Goal: Task Accomplishment & Management: Use online tool/utility

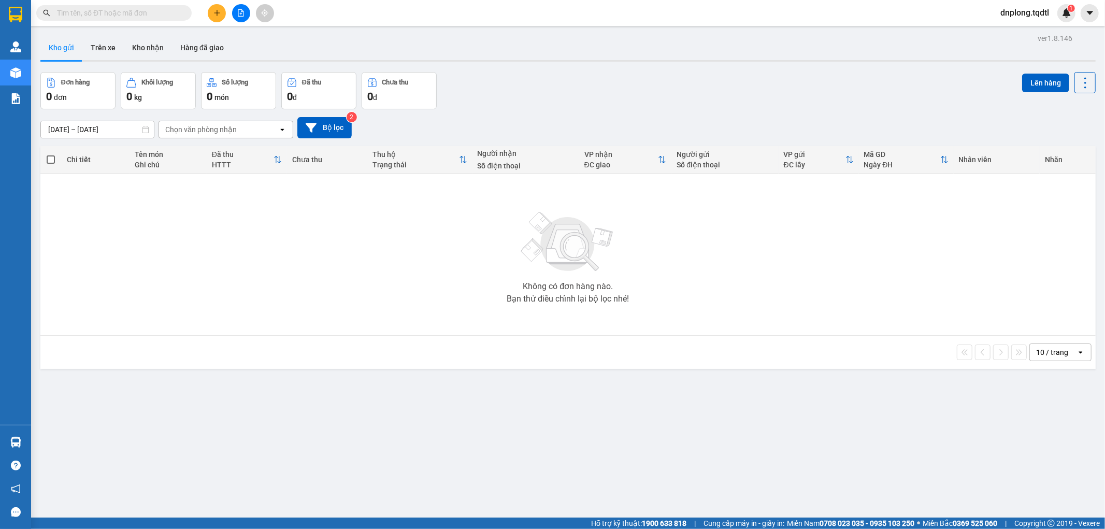
click at [240, 18] on button at bounding box center [241, 13] width 18 height 18
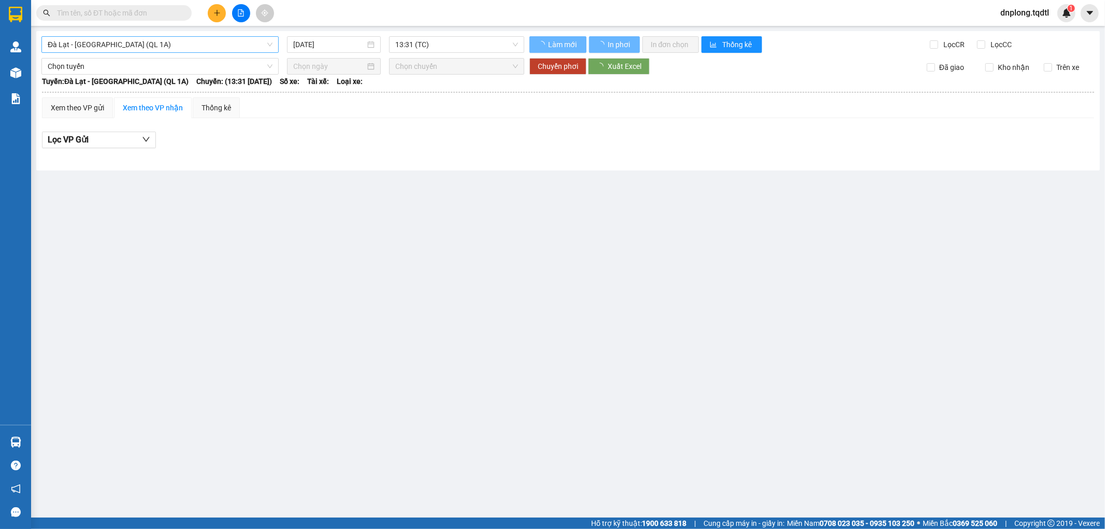
click at [214, 39] on span "Đà Lạt - Sài Gòn (QL 1A)" at bounding box center [160, 45] width 225 height 16
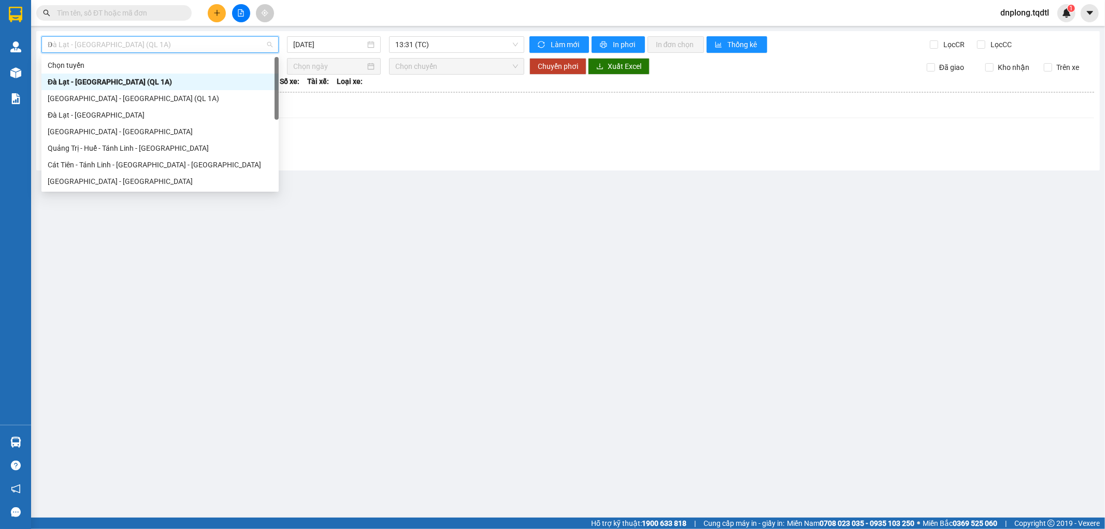
type input "DA"
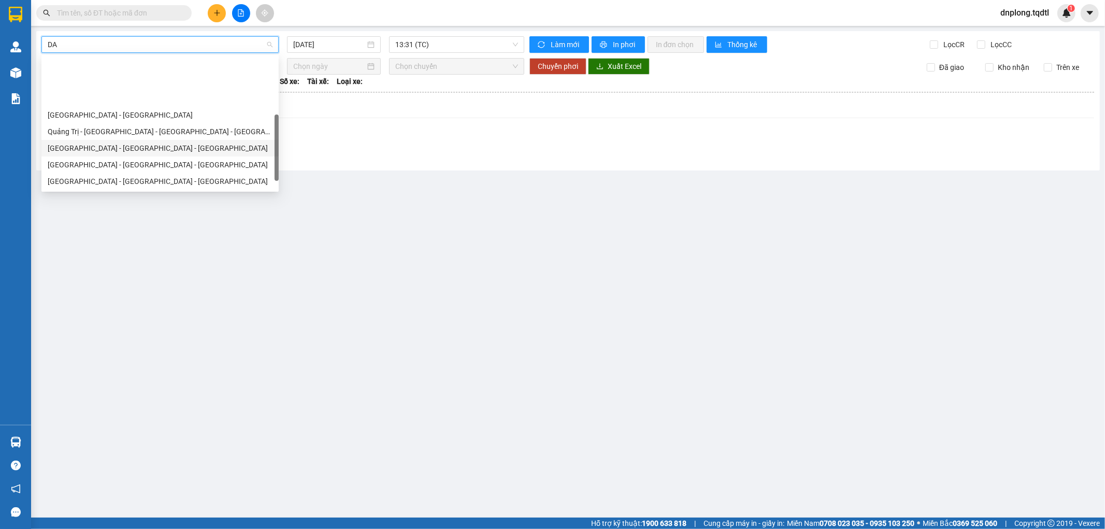
scroll to position [58, 0]
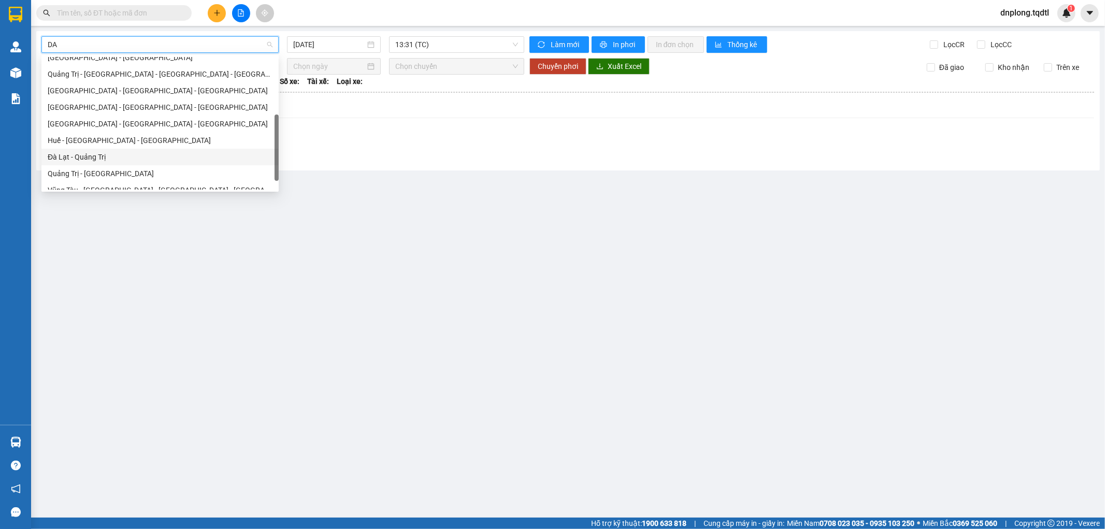
click at [104, 153] on div "Đà Lạt - Quảng Trị" at bounding box center [160, 156] width 225 height 11
type input "12/10/2025"
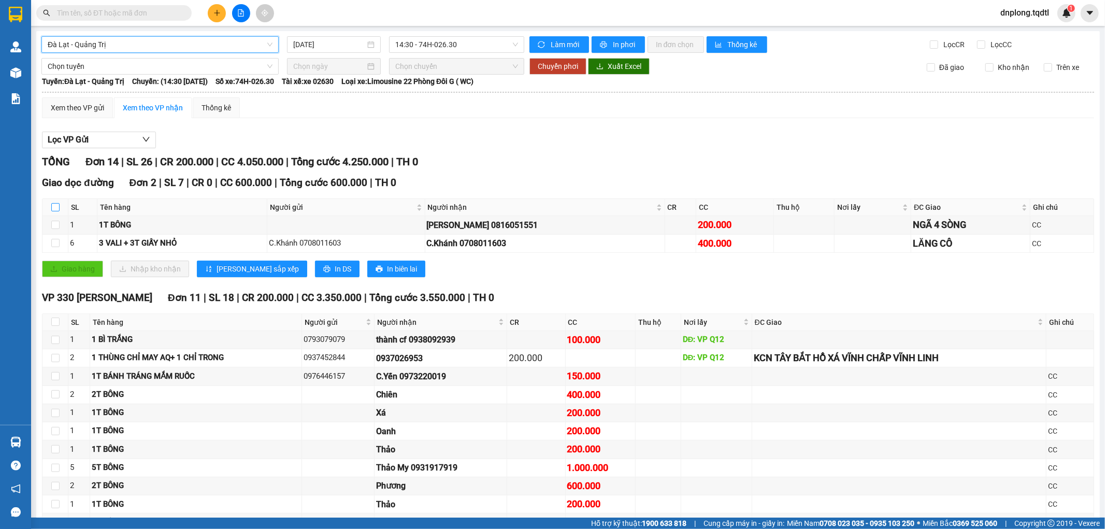
click at [57, 209] on input "checkbox" at bounding box center [55, 207] width 8 height 8
checkbox input "true"
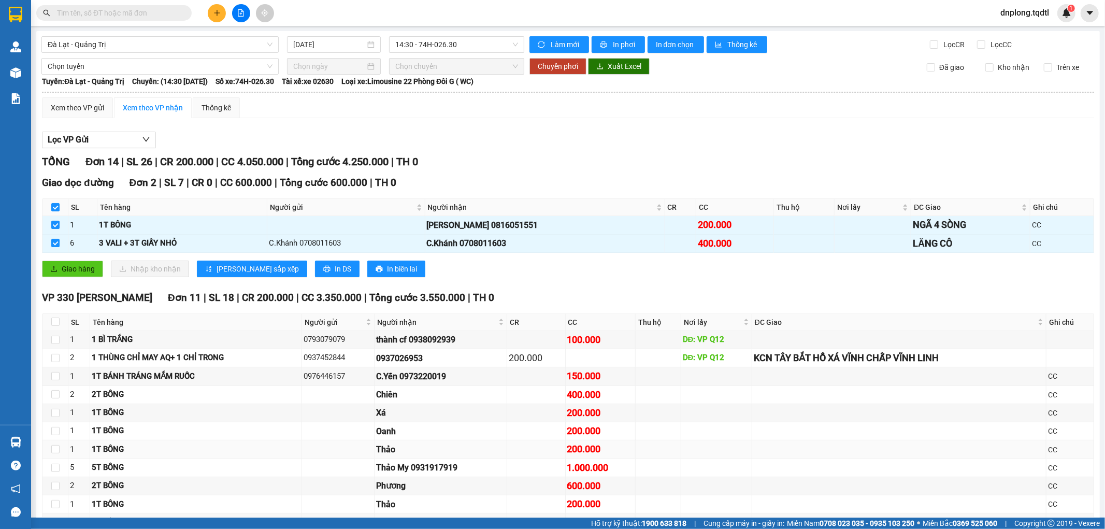
scroll to position [165, 0]
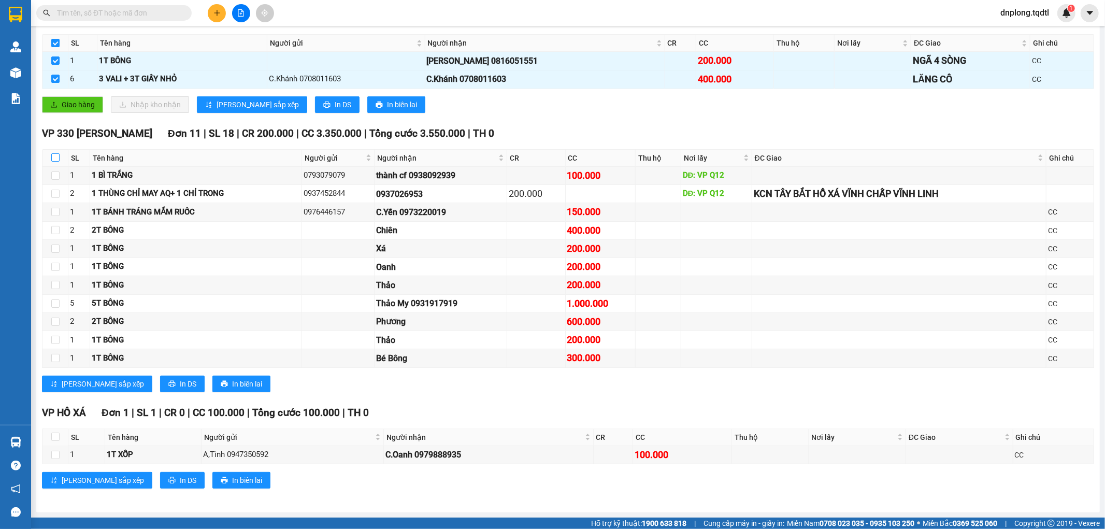
click at [51, 162] on input "checkbox" at bounding box center [55, 157] width 8 height 8
checkbox input "true"
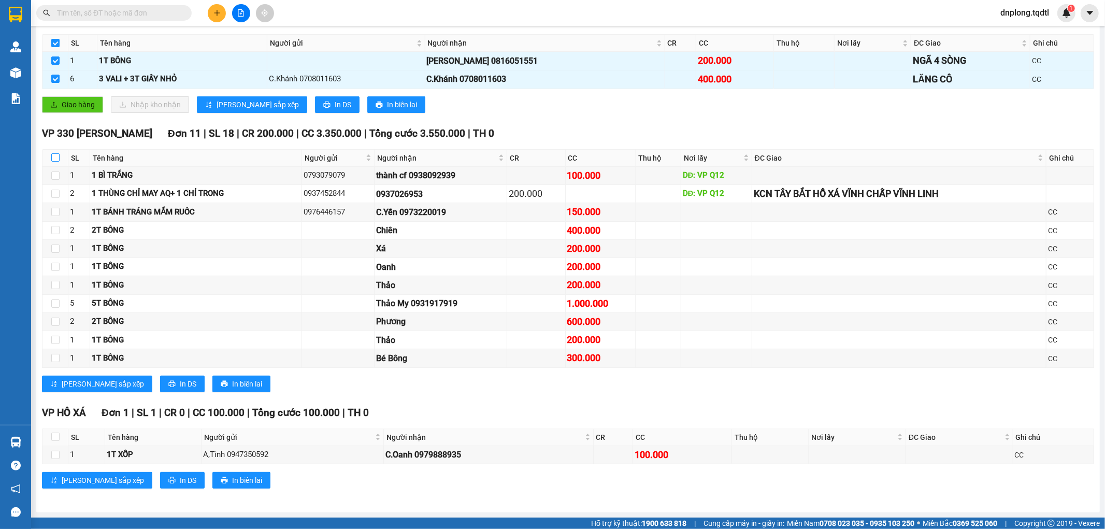
checkbox input "true"
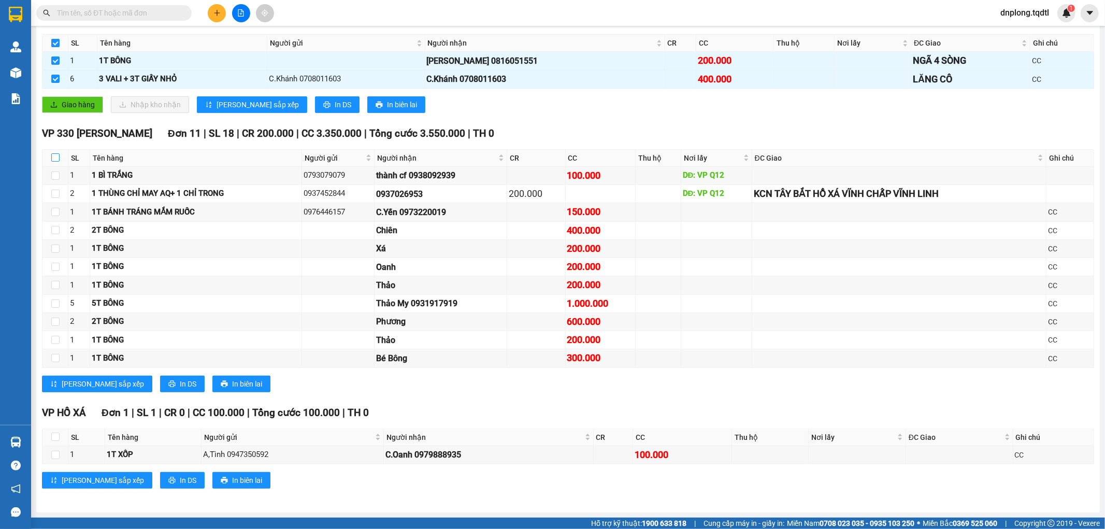
checkbox input "true"
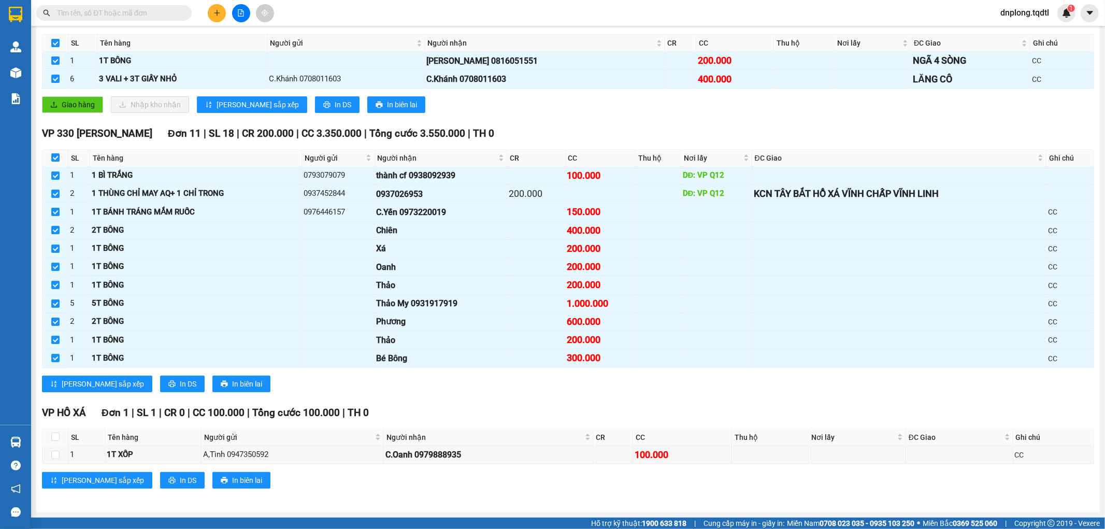
click at [60, 436] on th at bounding box center [55, 437] width 26 height 17
click at [58, 437] on input "checkbox" at bounding box center [55, 437] width 8 height 8
checkbox input "true"
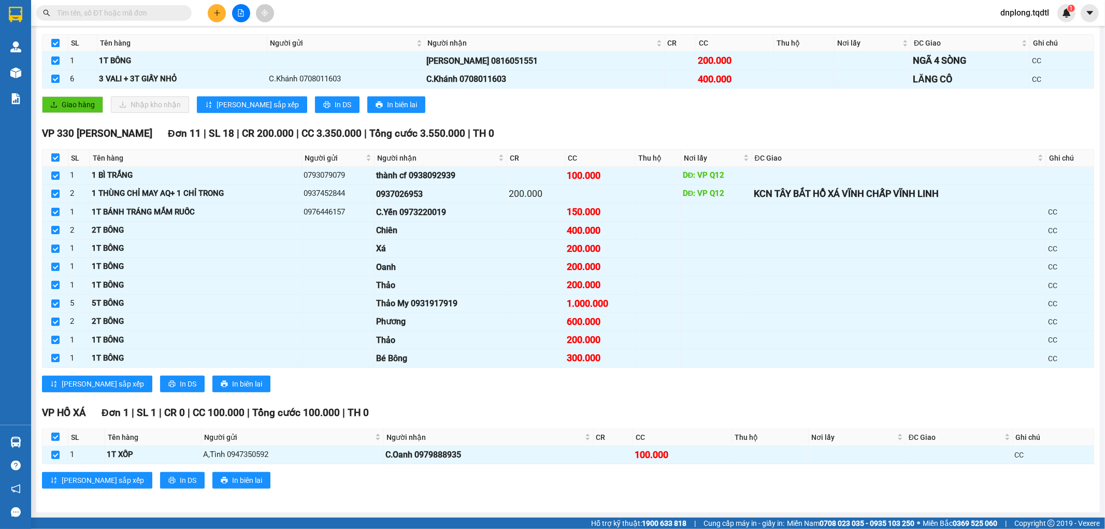
scroll to position [0, 0]
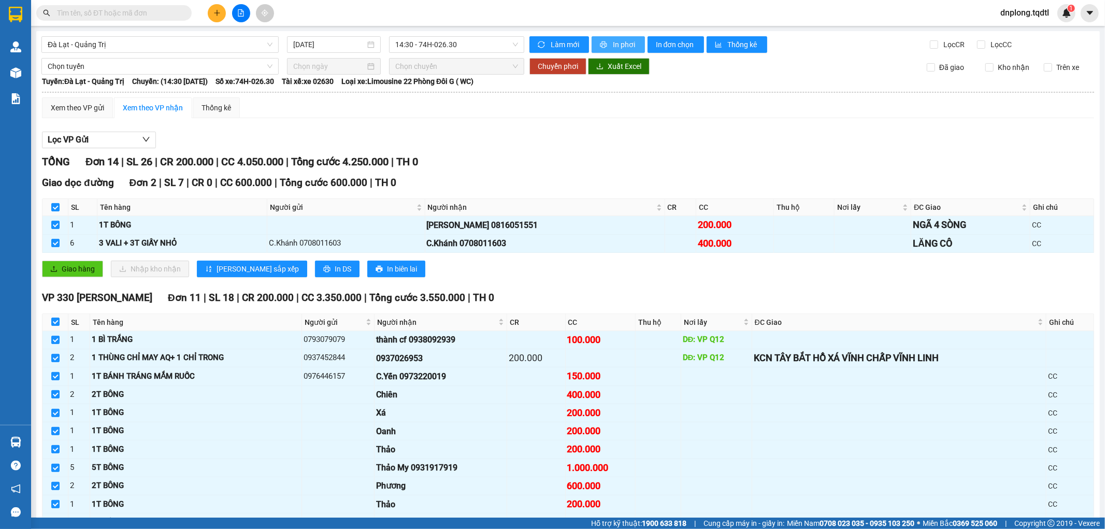
click at [594, 45] on button "In phơi" at bounding box center [618, 44] width 53 height 17
